Goal: Information Seeking & Learning: Learn about a topic

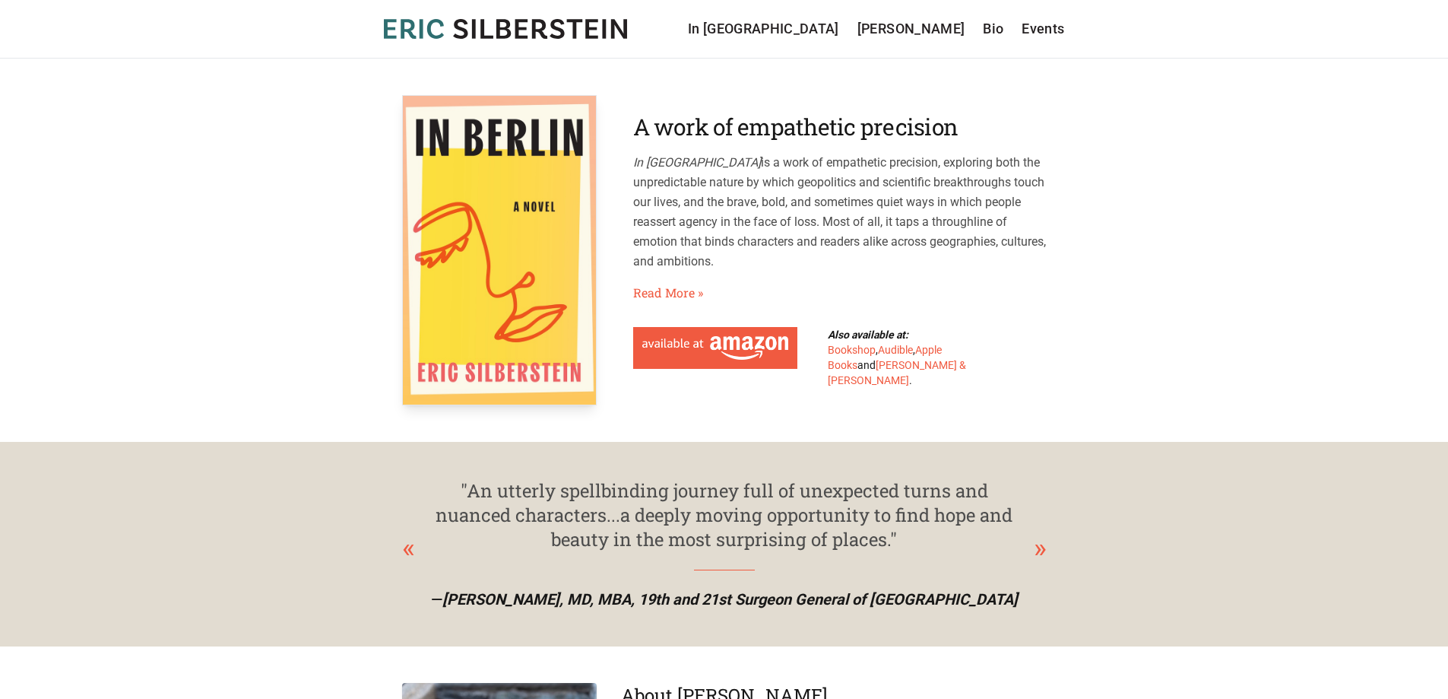
click at [666, 279] on div "A work of empathetic precision In Berlin is a work of empathetic precision, exp…" at bounding box center [840, 250] width 414 height 274
click at [675, 290] on link "Read More »" at bounding box center [668, 293] width 70 height 18
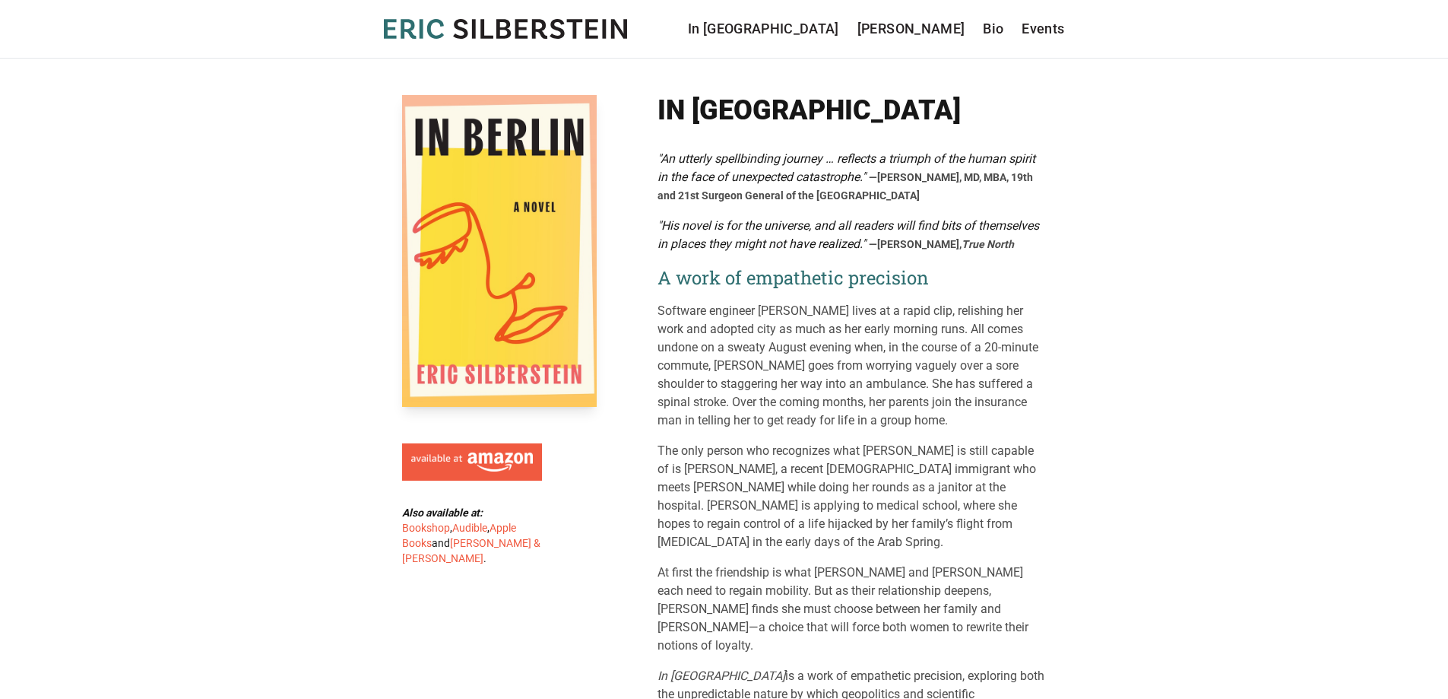
drag, startPoint x: 1189, startPoint y: 471, endPoint x: 801, endPoint y: 435, distance: 389.4
click at [801, 435] on div ""An utterly spellbinding journey … reflects a triumph of the human spirit in th…" at bounding box center [852, 463] width 389 height 627
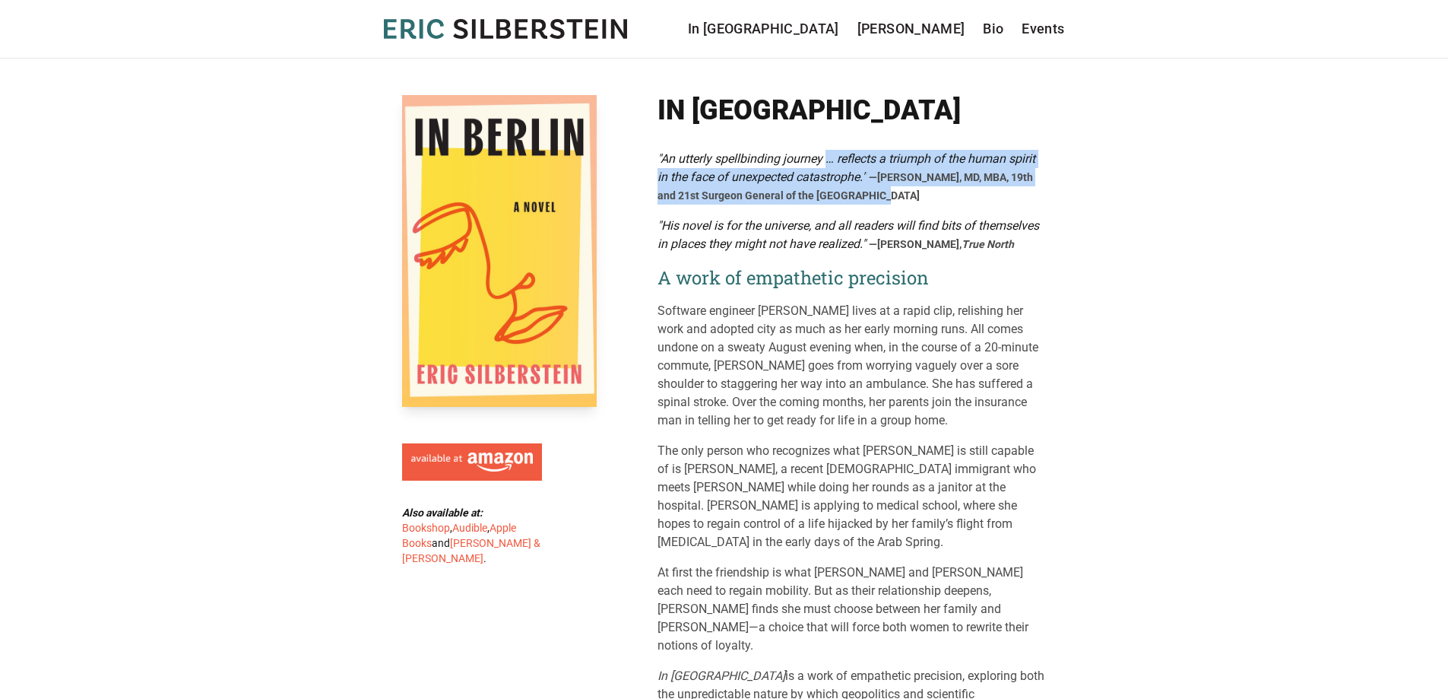
drag, startPoint x: 880, startPoint y: 186, endPoint x: 826, endPoint y: 157, distance: 61.2
click at [826, 157] on div ""An utterly spellbinding journey … reflects a triumph of the human spirit in th…" at bounding box center [852, 177] width 389 height 55
click at [826, 157] on em ""An utterly spellbinding journey … reflects a triumph of the human spirit in th…" at bounding box center [847, 167] width 378 height 33
drag, startPoint x: 773, startPoint y: 141, endPoint x: 890, endPoint y: 216, distance: 138.8
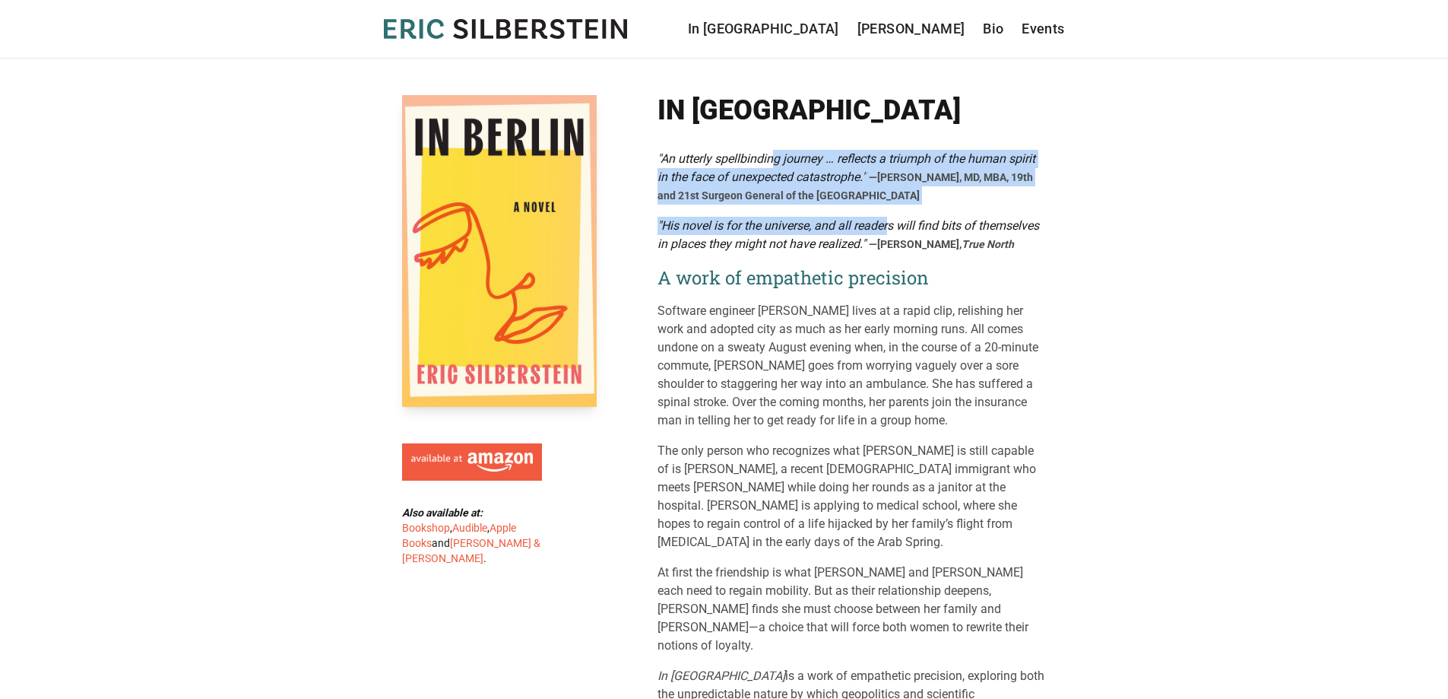
click at [897, 195] on div ""An utterly spellbinding journey … reflects a triumph of the human spirit in th…" at bounding box center [852, 177] width 389 height 55
drag, startPoint x: 897, startPoint y: 195, endPoint x: 893, endPoint y: 143, distance: 51.8
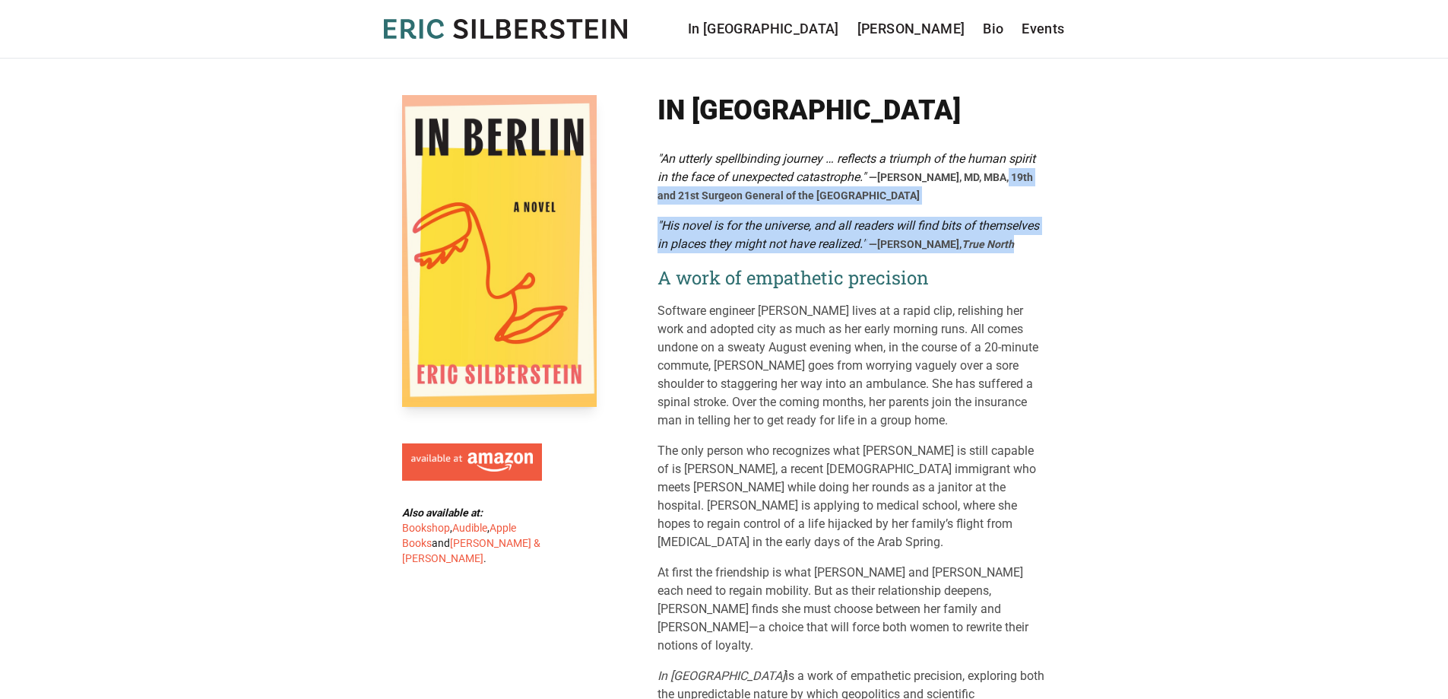
drag, startPoint x: 1016, startPoint y: 246, endPoint x: 999, endPoint y: 186, distance: 63.1
click at [999, 186] on div ""An utterly spellbinding journey … reflects a triumph of the human spirit in th…" at bounding box center [852, 463] width 389 height 627
click at [999, 185] on div ""An utterly spellbinding journey … reflects a triumph of the human spirit in th…" at bounding box center [852, 177] width 389 height 55
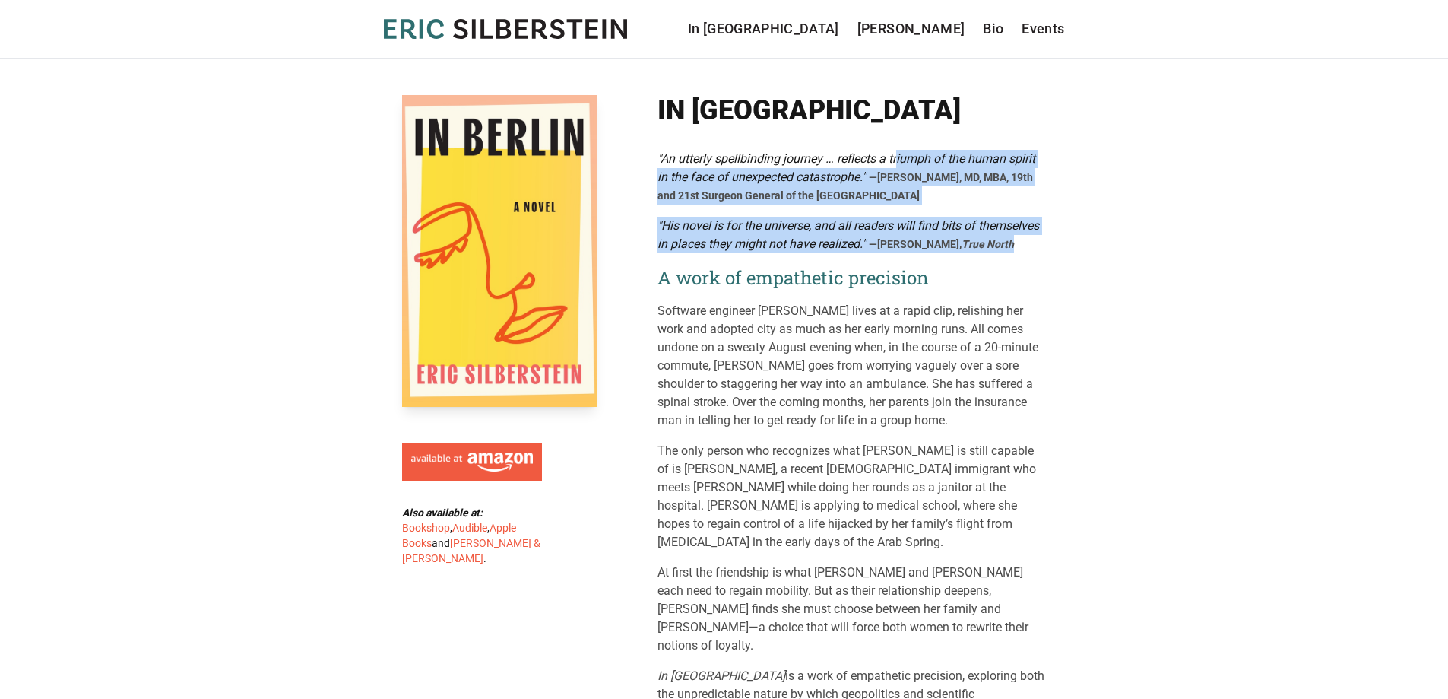
drag, startPoint x: 970, startPoint y: 236, endPoint x: 1010, endPoint y: 249, distance: 41.6
click at [1008, 249] on div ""An utterly spellbinding journey … reflects a triumph of the human spirit in th…" at bounding box center [852, 463] width 389 height 627
click at [1032, 247] on div ""His novel is for the universe, and all readers will find bits of themselves in…" at bounding box center [852, 235] width 389 height 36
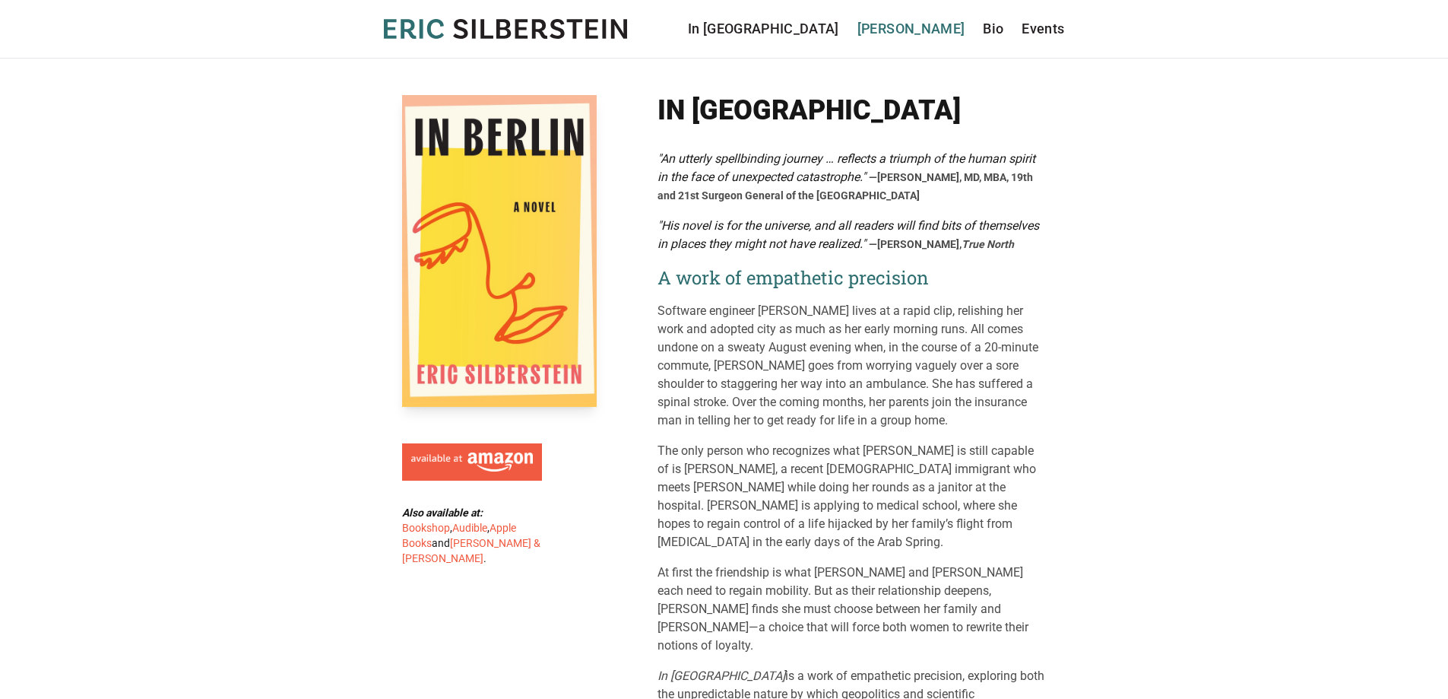
click at [922, 24] on link "[PERSON_NAME]" at bounding box center [912, 28] width 108 height 21
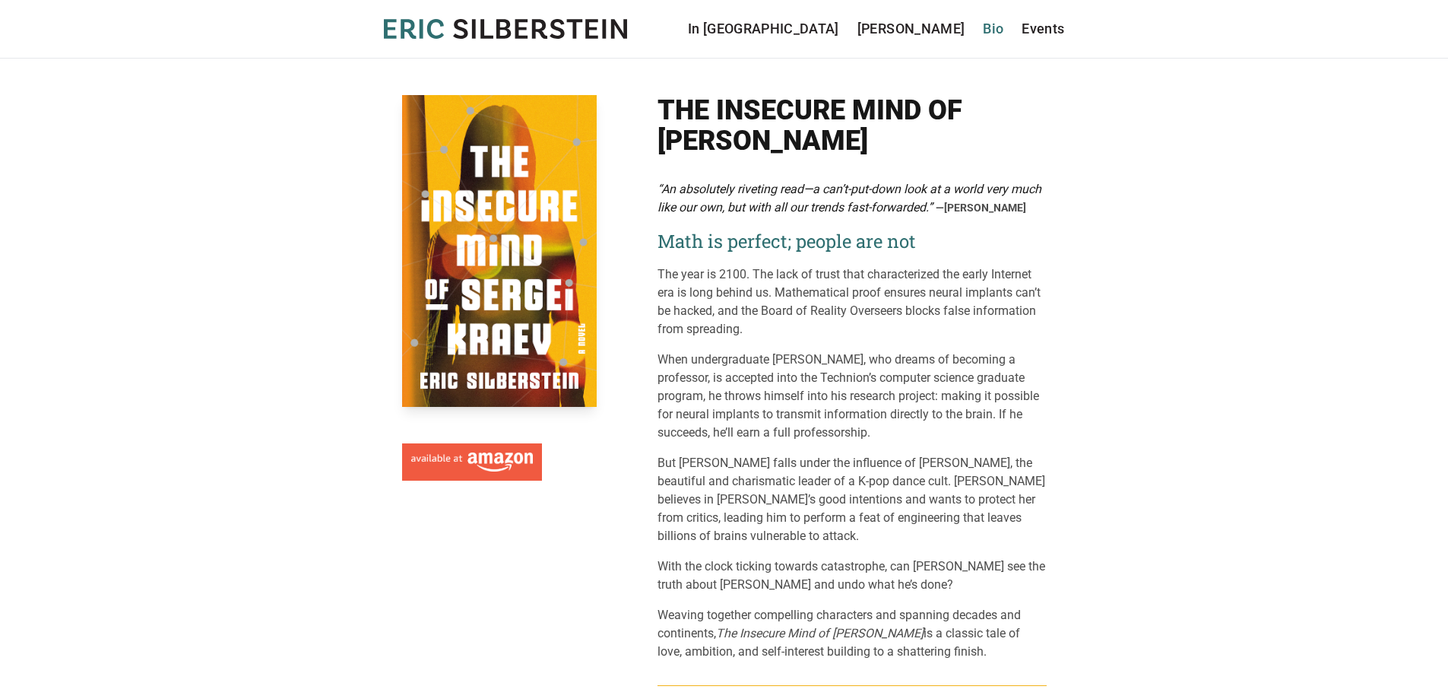
click at [992, 33] on link "Bio" at bounding box center [993, 28] width 21 height 21
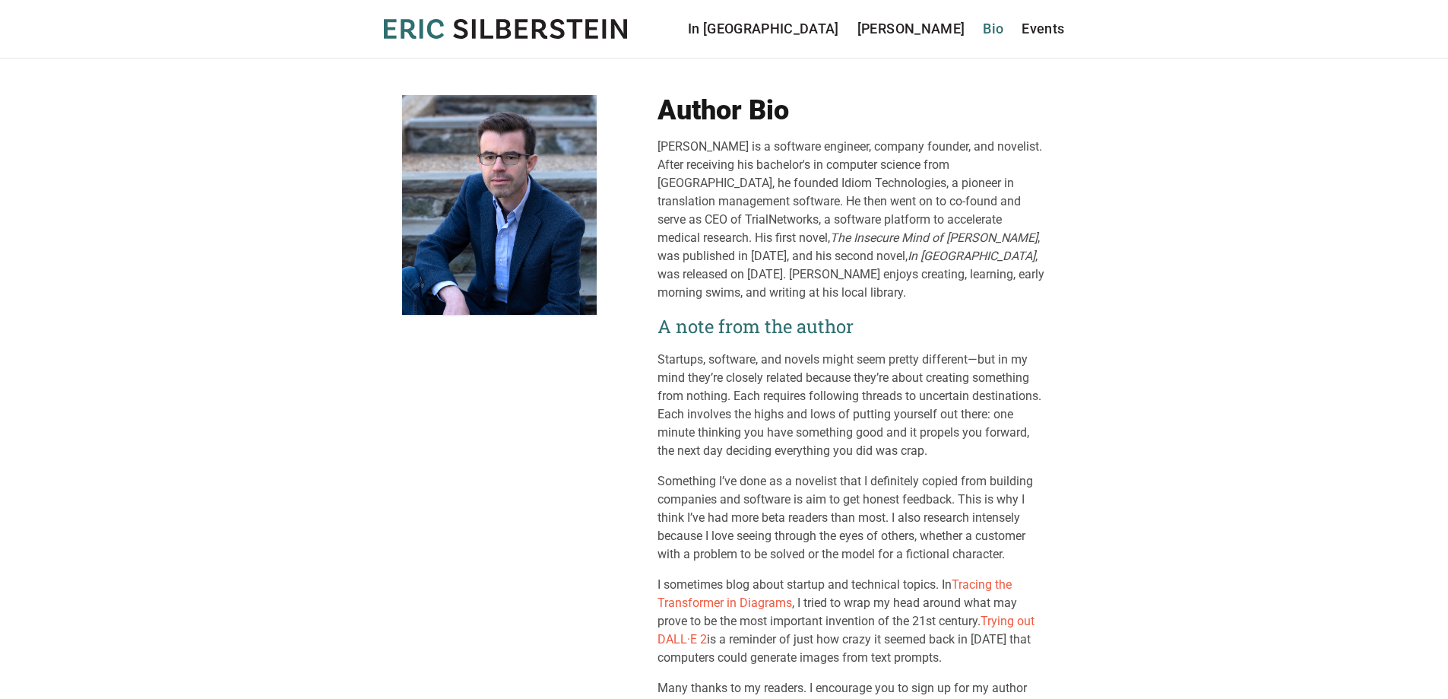
click at [994, 33] on link "Bio" at bounding box center [993, 28] width 21 height 21
click at [1039, 27] on link "Events" at bounding box center [1043, 28] width 43 height 21
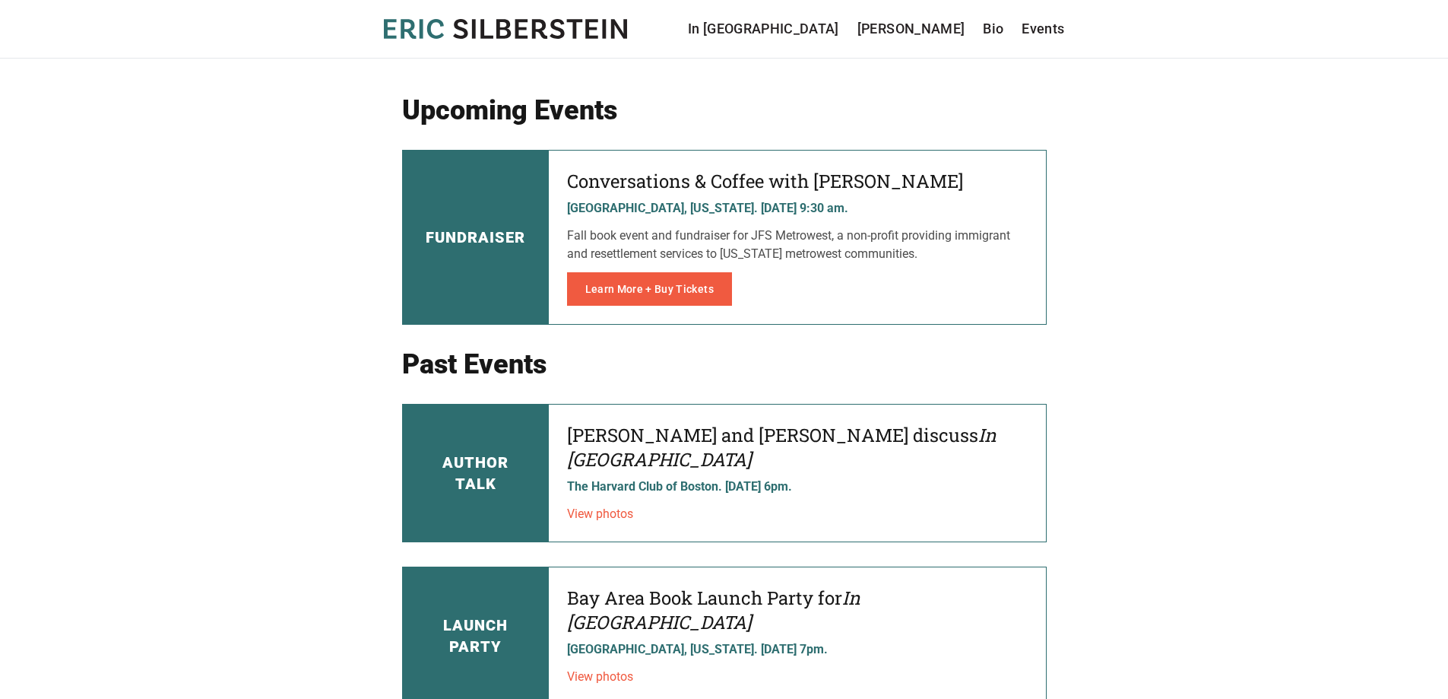
drag, startPoint x: 967, startPoint y: 253, endPoint x: 974, endPoint y: 194, distance: 59.7
click at [974, 194] on div "Conversations & Coffee with [PERSON_NAME] Needham, [US_STATE]. [DATE] 9:30 am. …" at bounding box center [797, 237] width 497 height 173
click at [976, 191] on h4 "Conversations & Coffee with [PERSON_NAME]" at bounding box center [797, 181] width 461 height 24
drag, startPoint x: 976, startPoint y: 190, endPoint x: 976, endPoint y: 250, distance: 60.1
click at [976, 250] on div "Conversations & Coffee with [PERSON_NAME] Needham, [US_STATE]. [DATE] 9:30 am. …" at bounding box center [797, 237] width 497 height 173
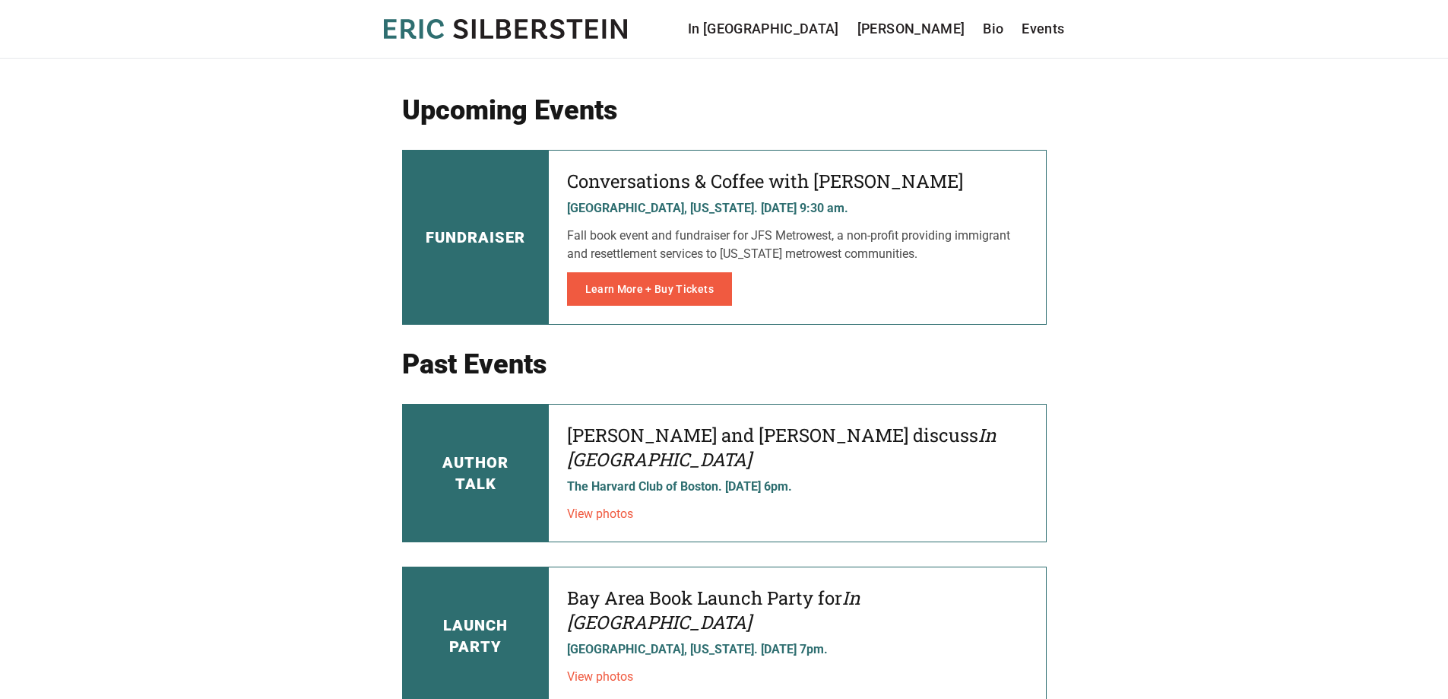
click at [976, 250] on p "Fall book event and fundraiser for JFS Metrowest, a non-profit providing immigr…" at bounding box center [797, 245] width 461 height 36
drag, startPoint x: 976, startPoint y: 250, endPoint x: 976, endPoint y: 181, distance: 69.2
click at [976, 181] on div "Conversations & Coffee with [PERSON_NAME] Needham, [US_STATE]. [DATE] 9:30 am. …" at bounding box center [797, 237] width 497 height 173
click at [976, 181] on h4 "Conversations & Coffee with [PERSON_NAME]" at bounding box center [797, 181] width 461 height 24
